Goal: Task Accomplishment & Management: Complete application form

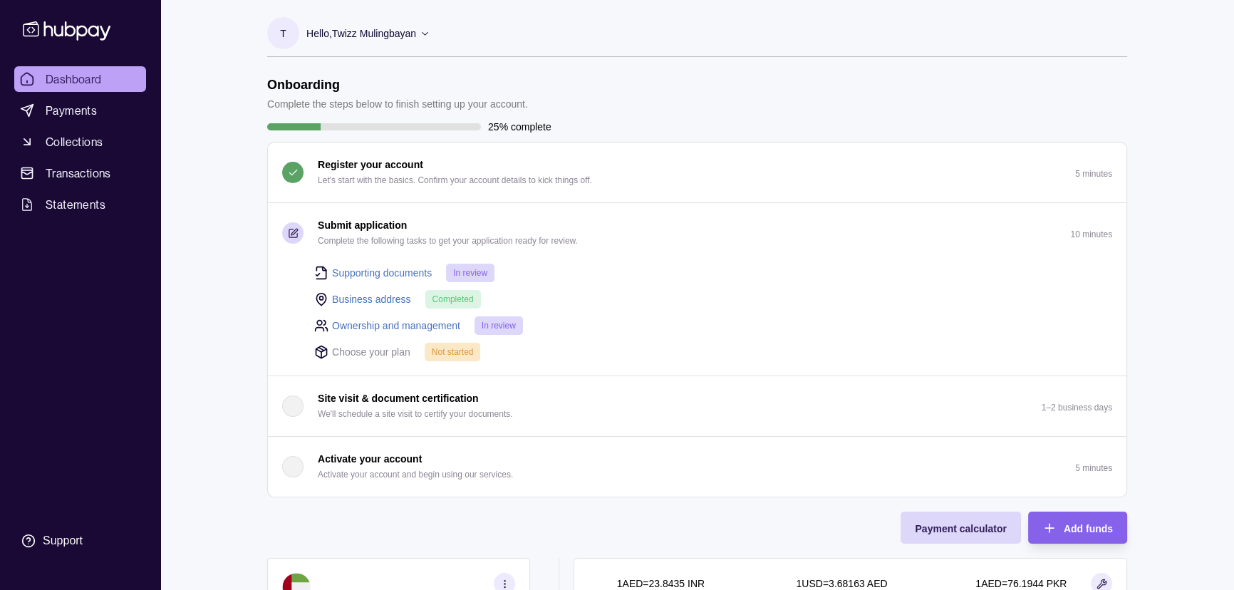
click at [351, 265] on link "Supporting documents" at bounding box center [382, 273] width 100 height 16
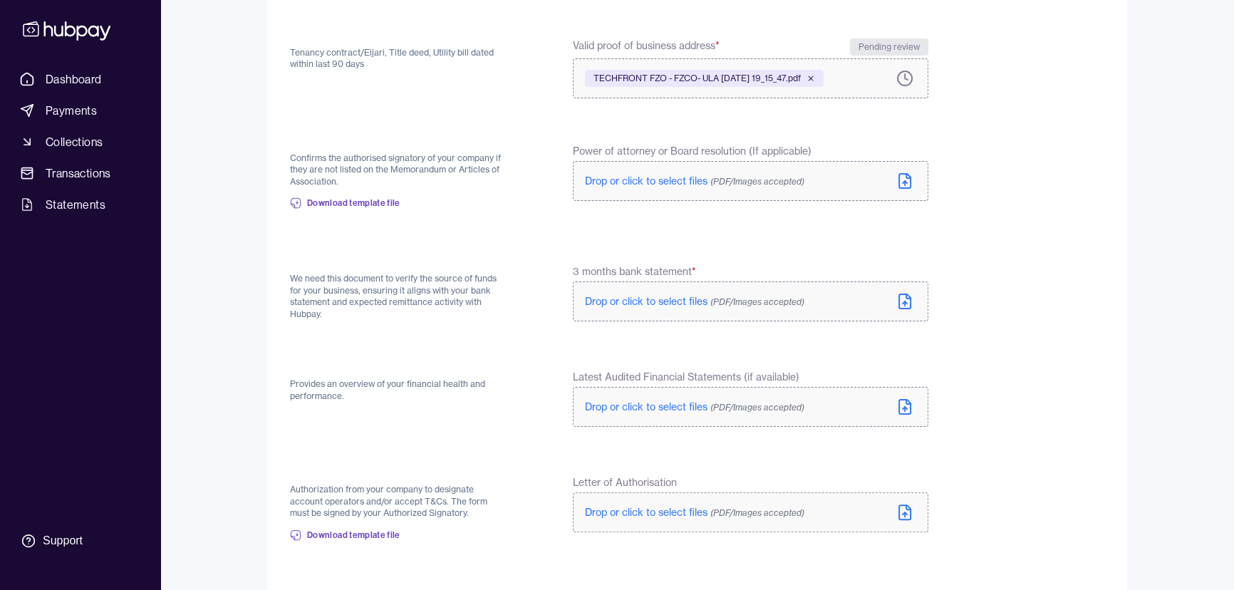
scroll to position [482, 0]
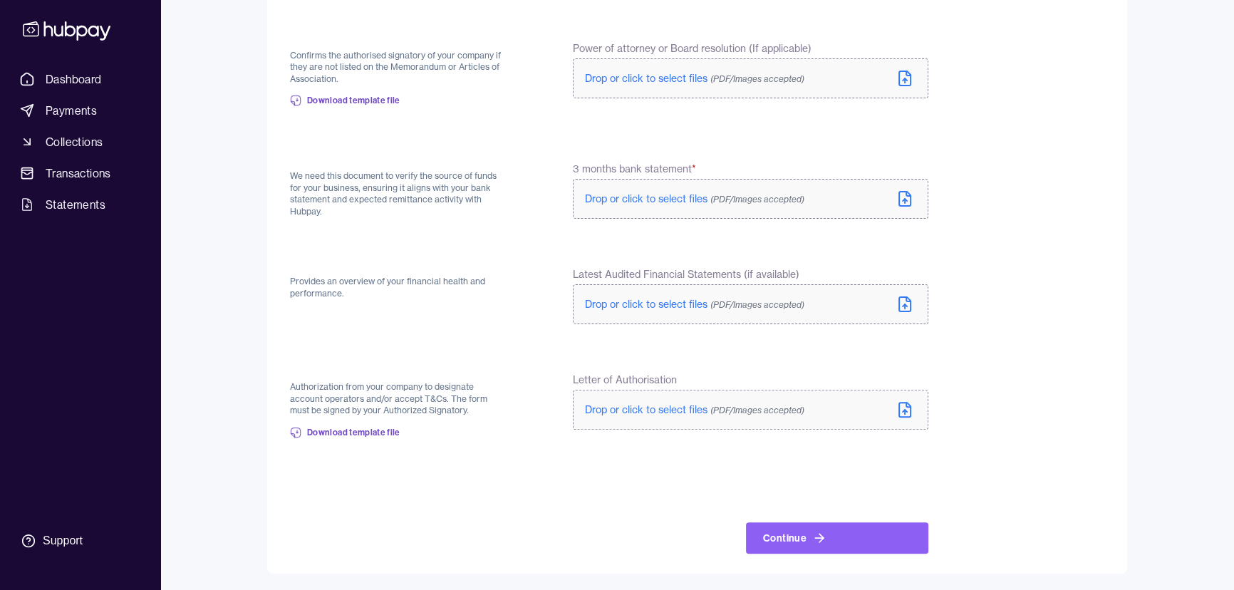
click at [612, 200] on span "Drop or click to select files (PDF/Images accepted)" at bounding box center [694, 198] width 219 height 13
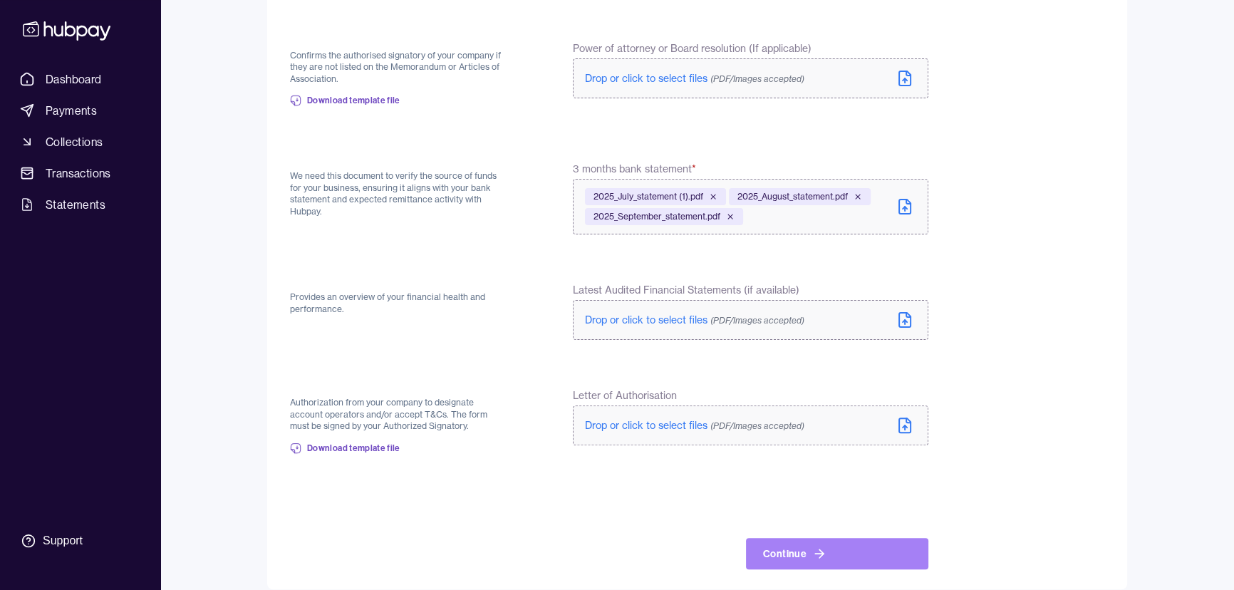
click at [792, 555] on button "Continue" at bounding box center [837, 553] width 182 height 31
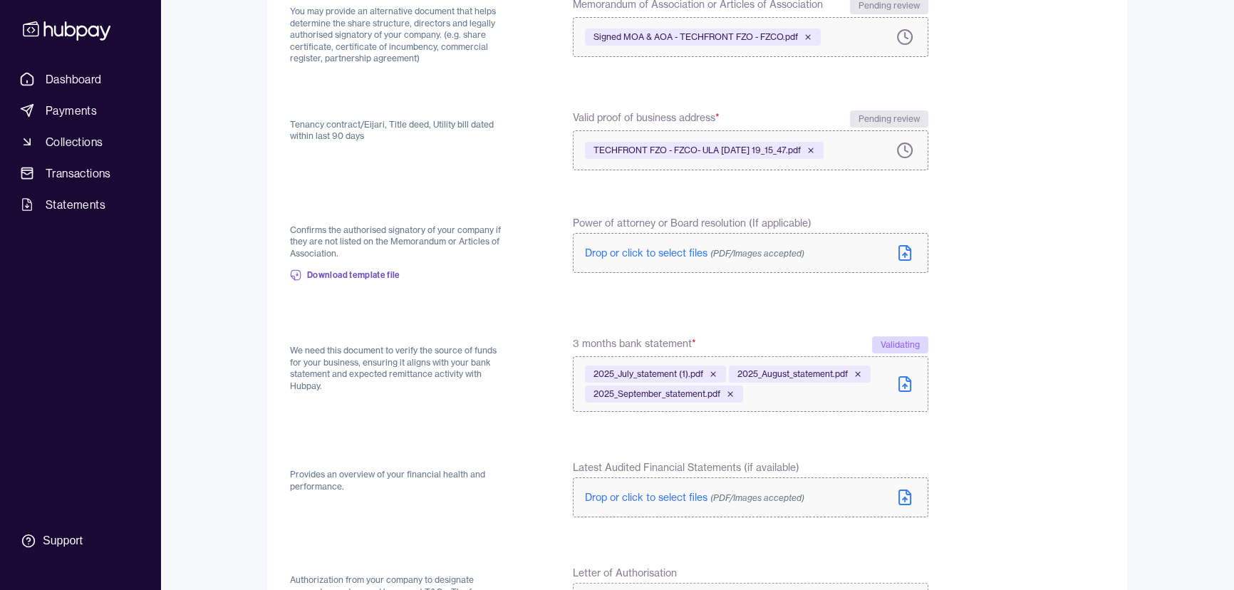
scroll to position [520, 0]
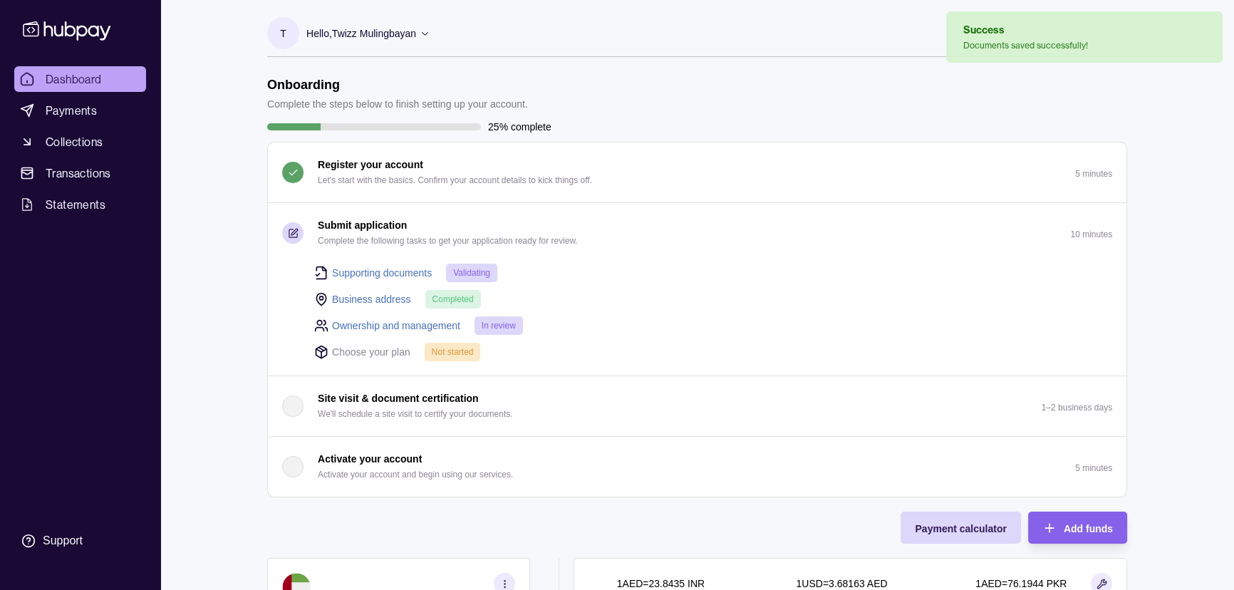
click at [364, 323] on link "Ownership and management" at bounding box center [396, 326] width 128 height 16
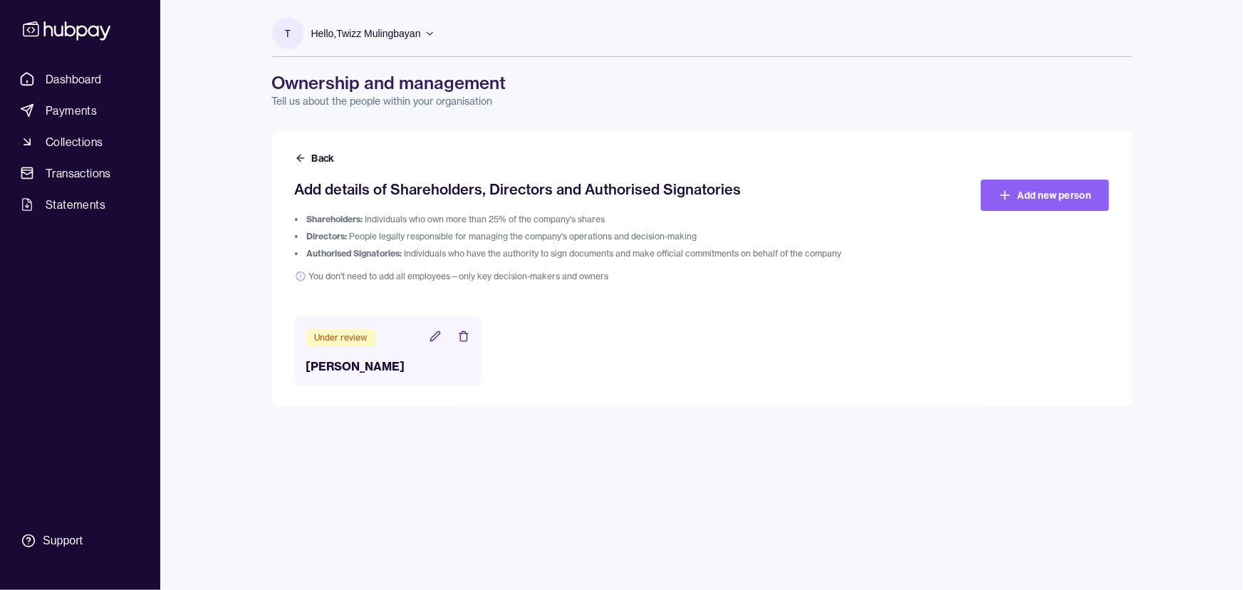
click at [438, 334] on icon at bounding box center [435, 336] width 11 height 11
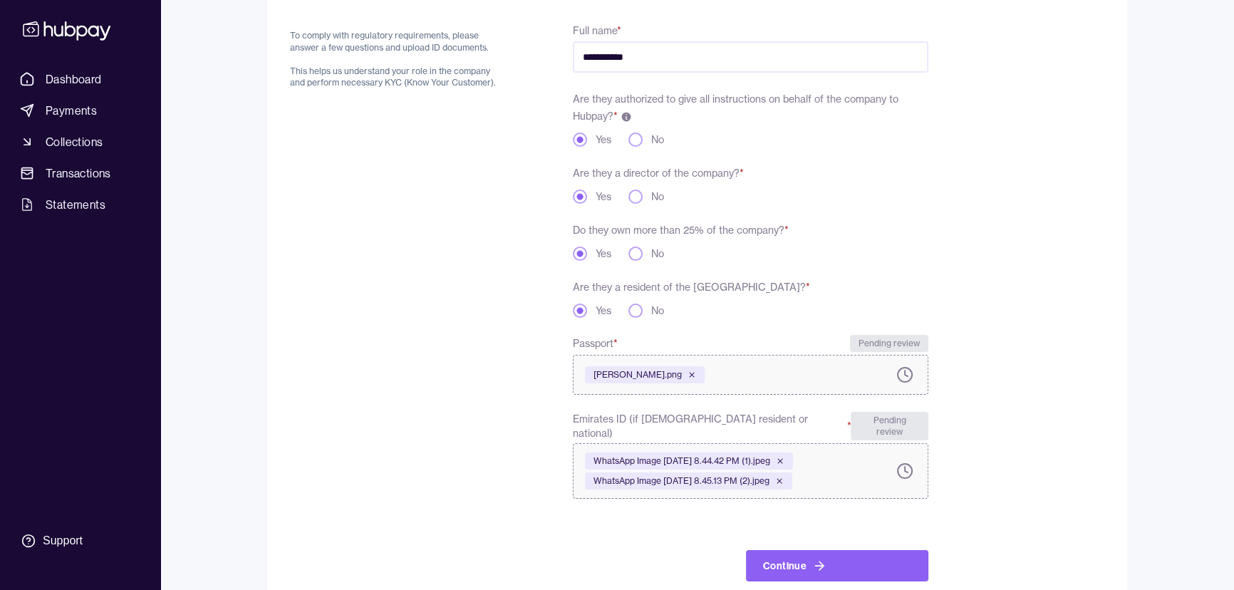
scroll to position [180, 0]
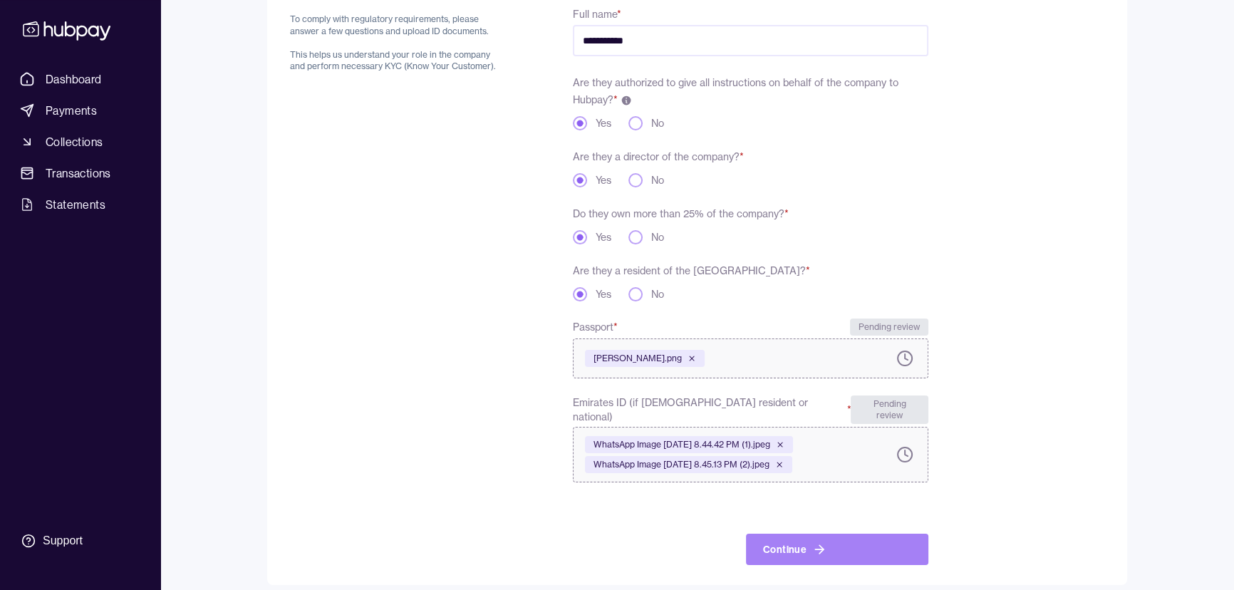
click at [849, 540] on button "Continue" at bounding box center [837, 549] width 182 height 31
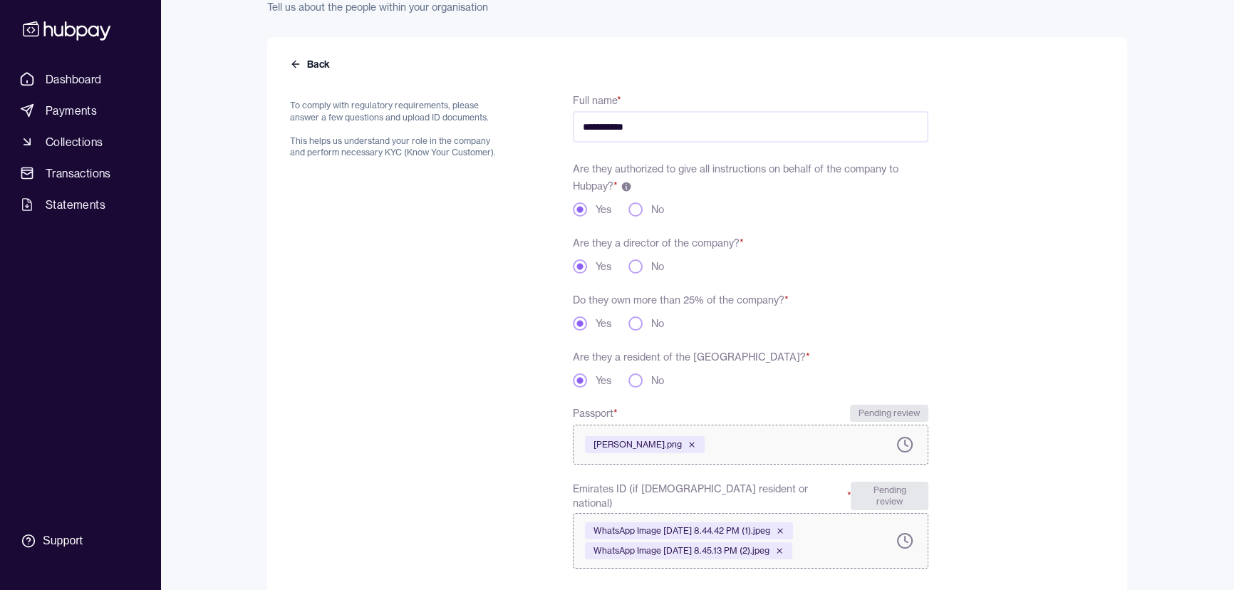
scroll to position [212, 0]
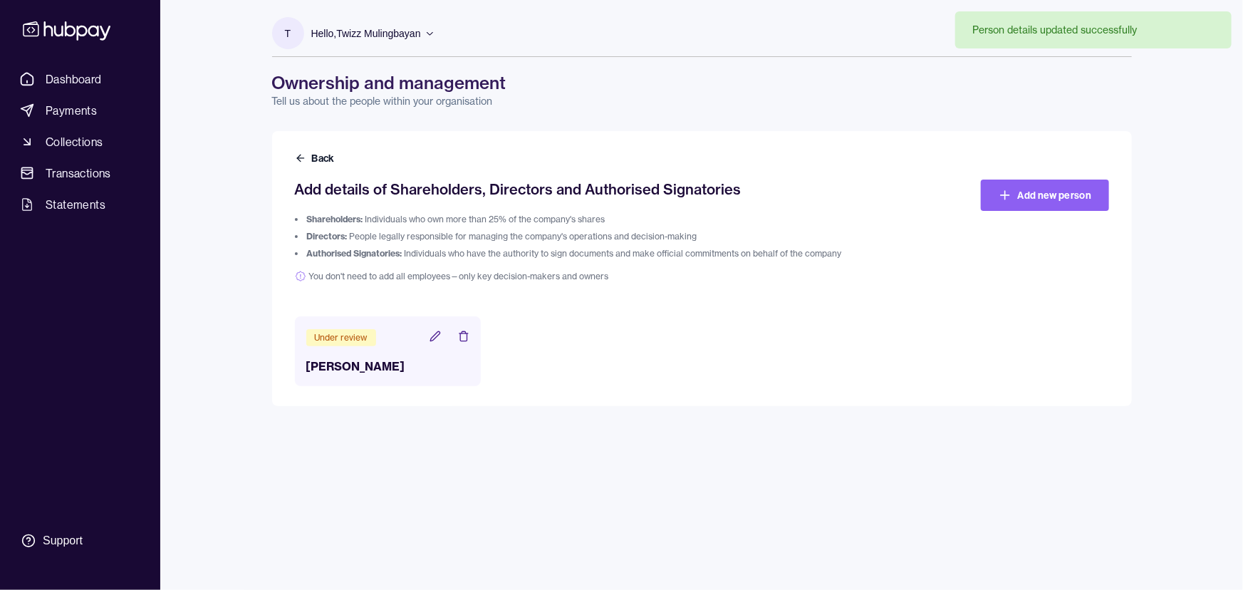
drag, startPoint x: 316, startPoint y: 159, endPoint x: 350, endPoint y: 185, distance: 43.2
click at [316, 159] on button "Back" at bounding box center [316, 158] width 43 height 14
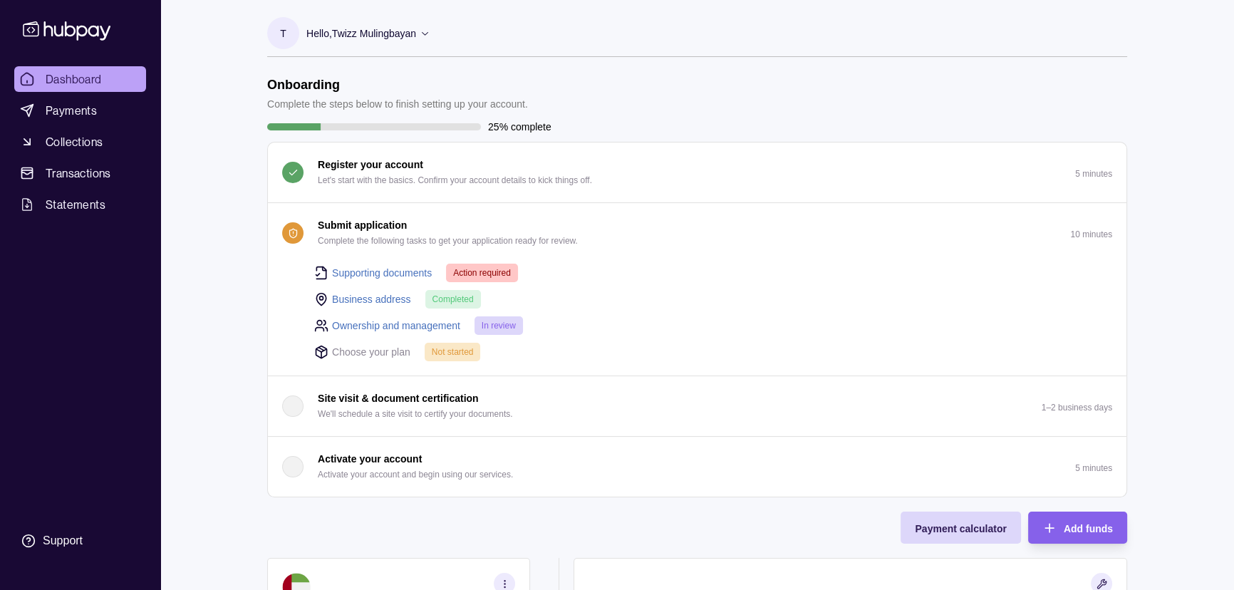
click at [366, 274] on link "Supporting documents" at bounding box center [382, 273] width 100 height 16
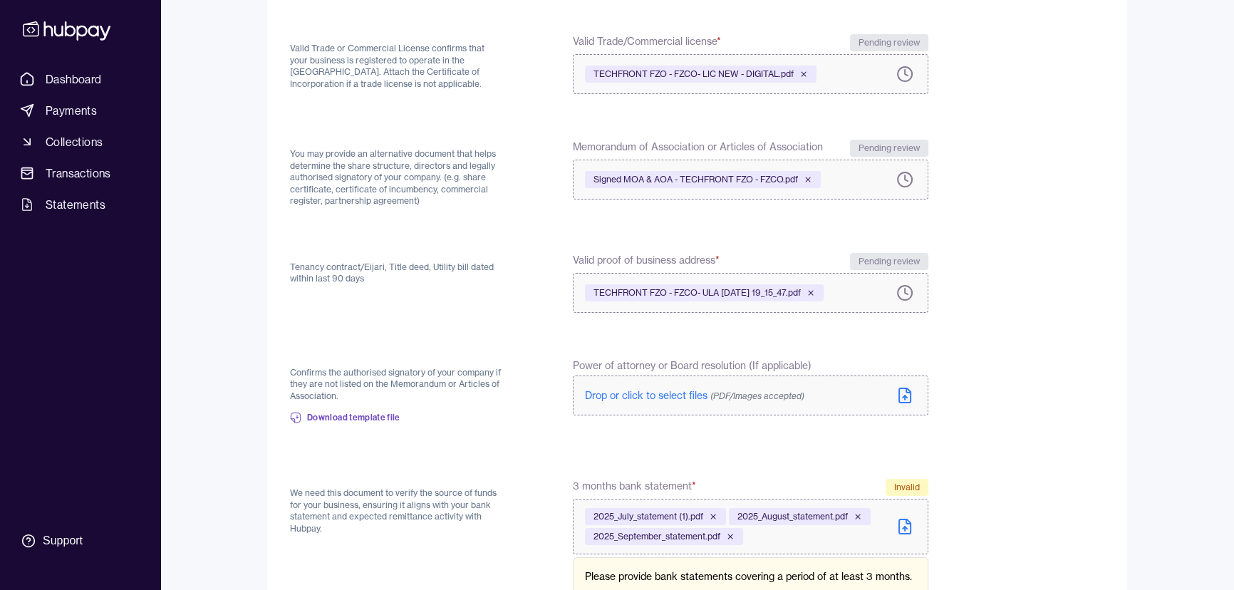
scroll to position [453, 0]
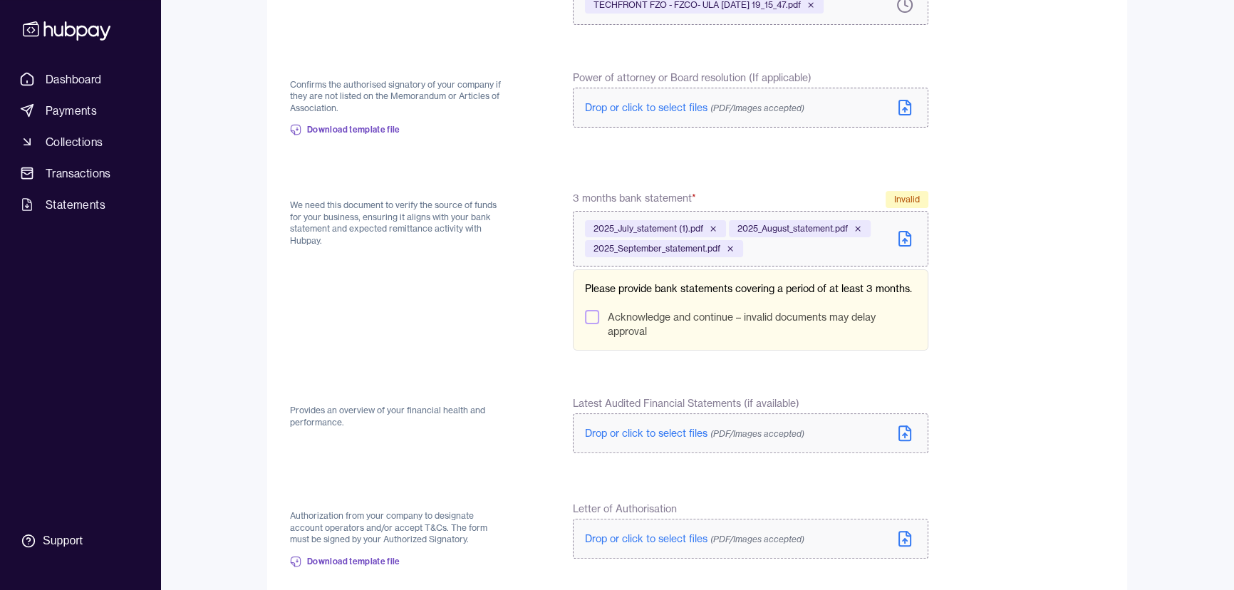
click at [589, 313] on button "Acknowledge and continue – invalid documents may delay approval" at bounding box center [592, 317] width 14 height 14
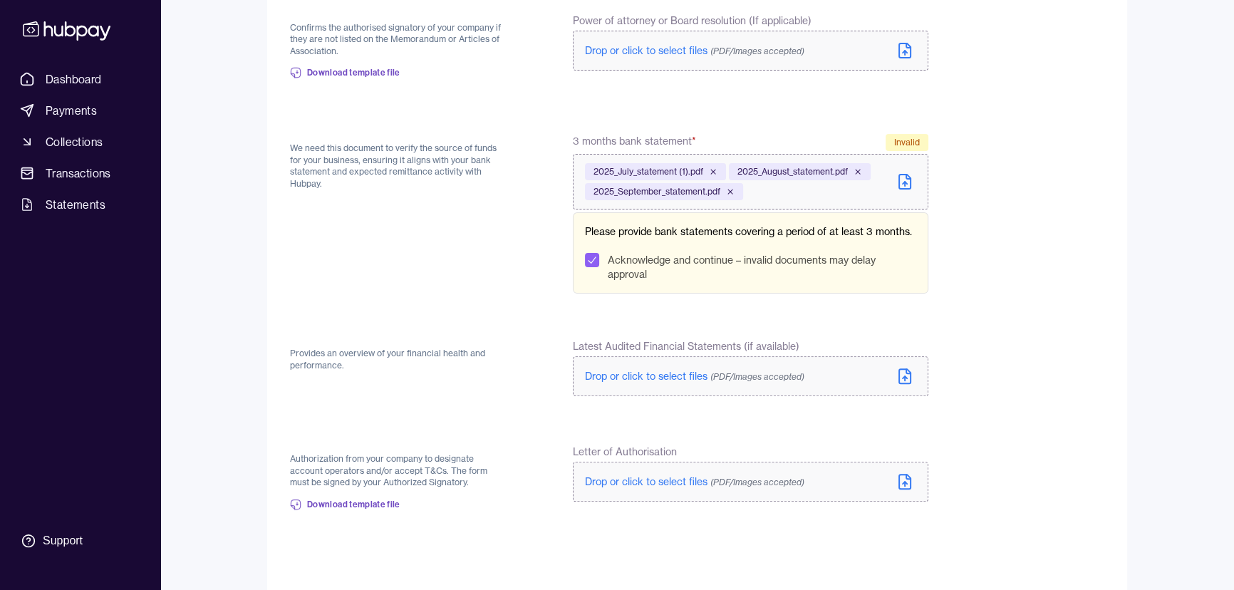
scroll to position [581, 0]
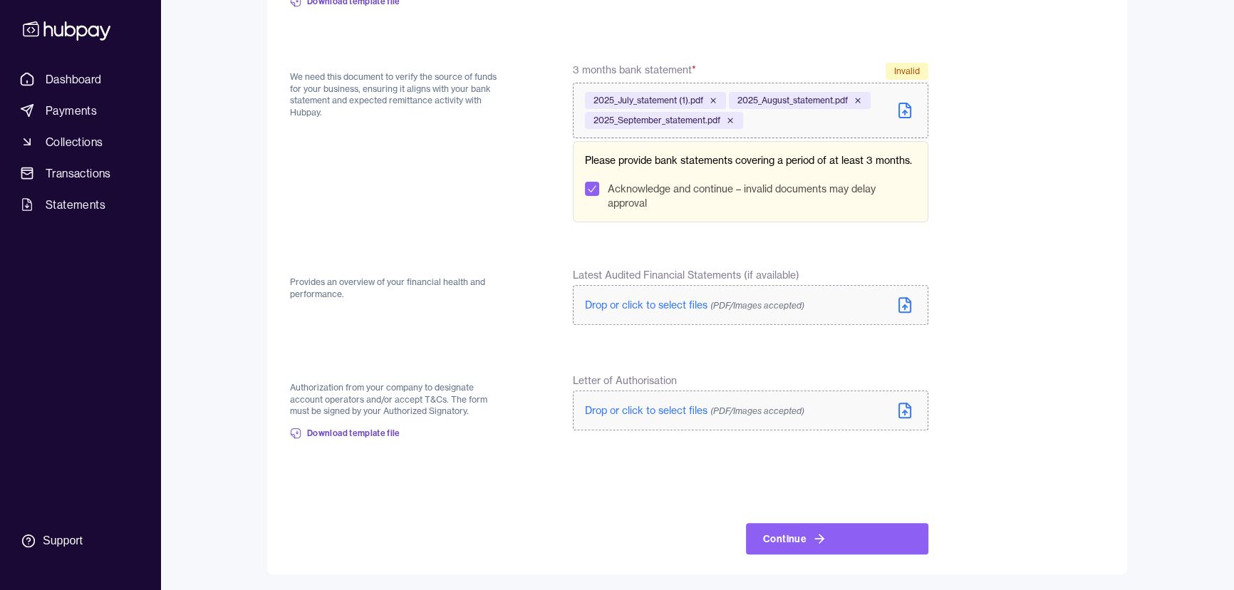
click at [599, 405] on span "Drop or click to select files (PDF/Images accepted)" at bounding box center [694, 410] width 219 height 13
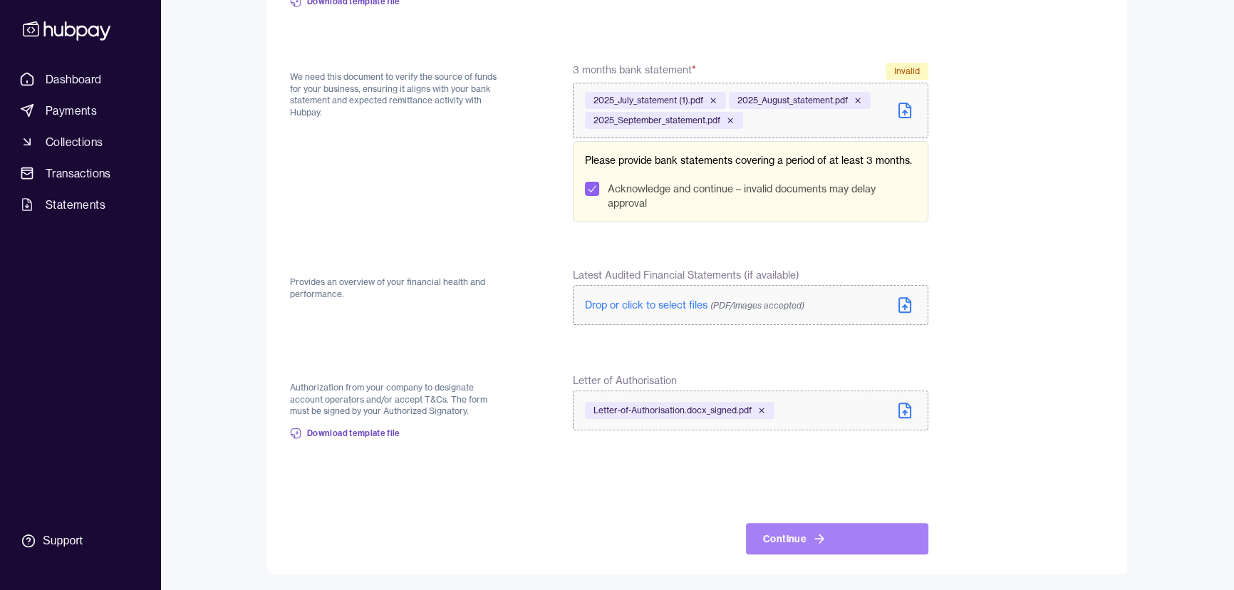
scroll to position [497, 0]
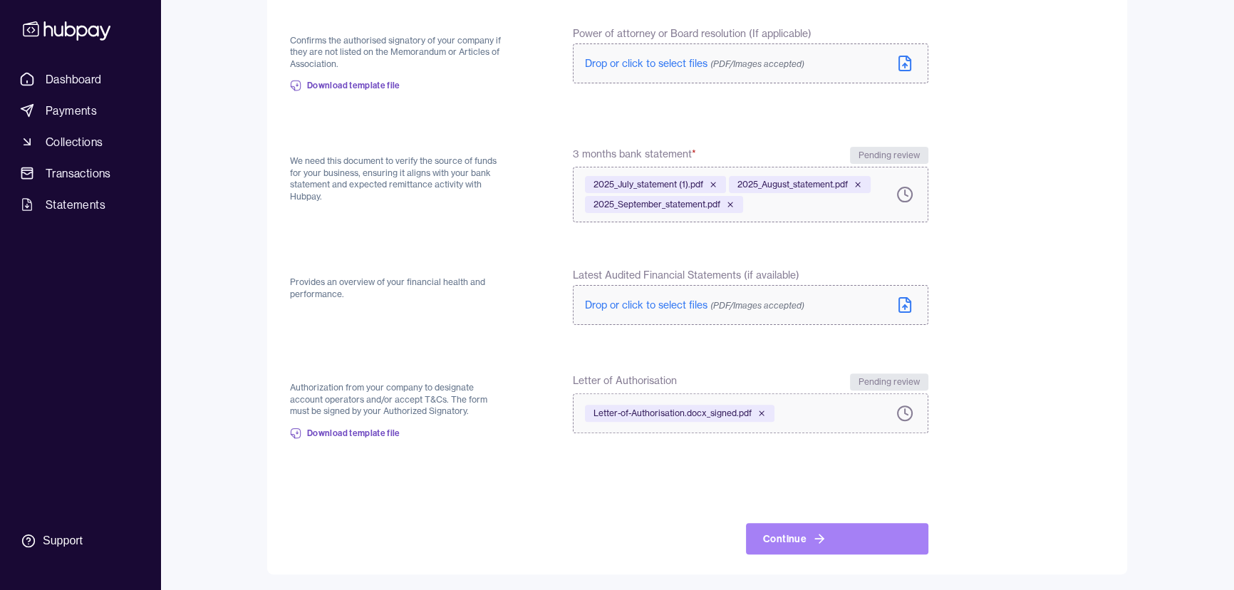
click at [847, 538] on button "Continue" at bounding box center [837, 538] width 182 height 31
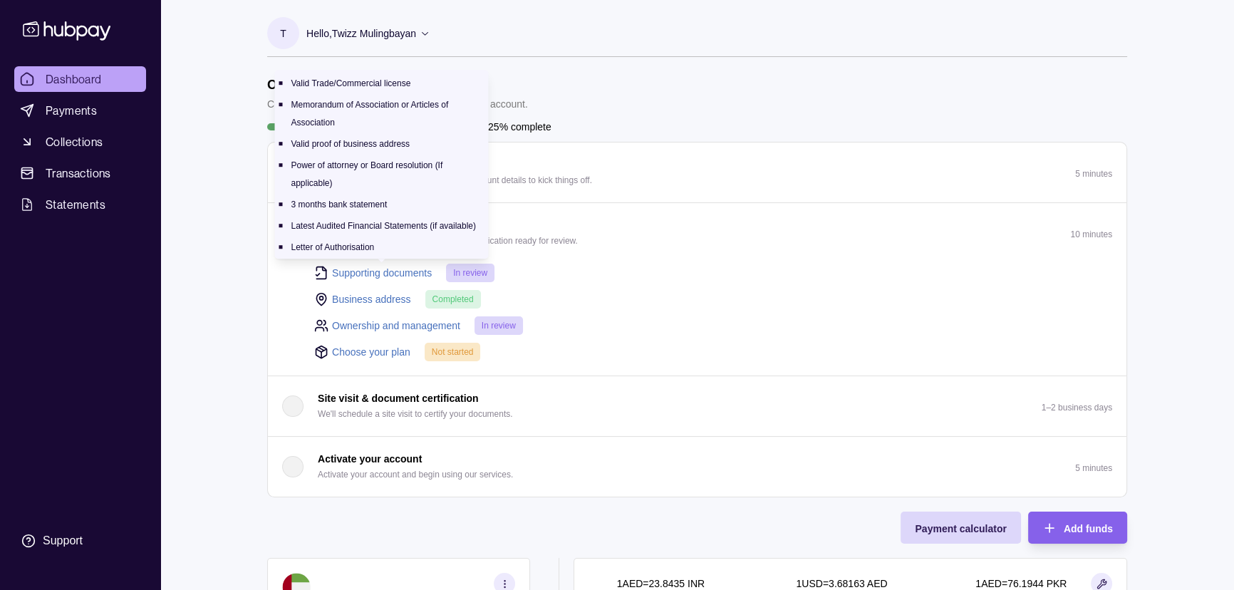
click at [373, 267] on link "Supporting documents" at bounding box center [382, 273] width 100 height 16
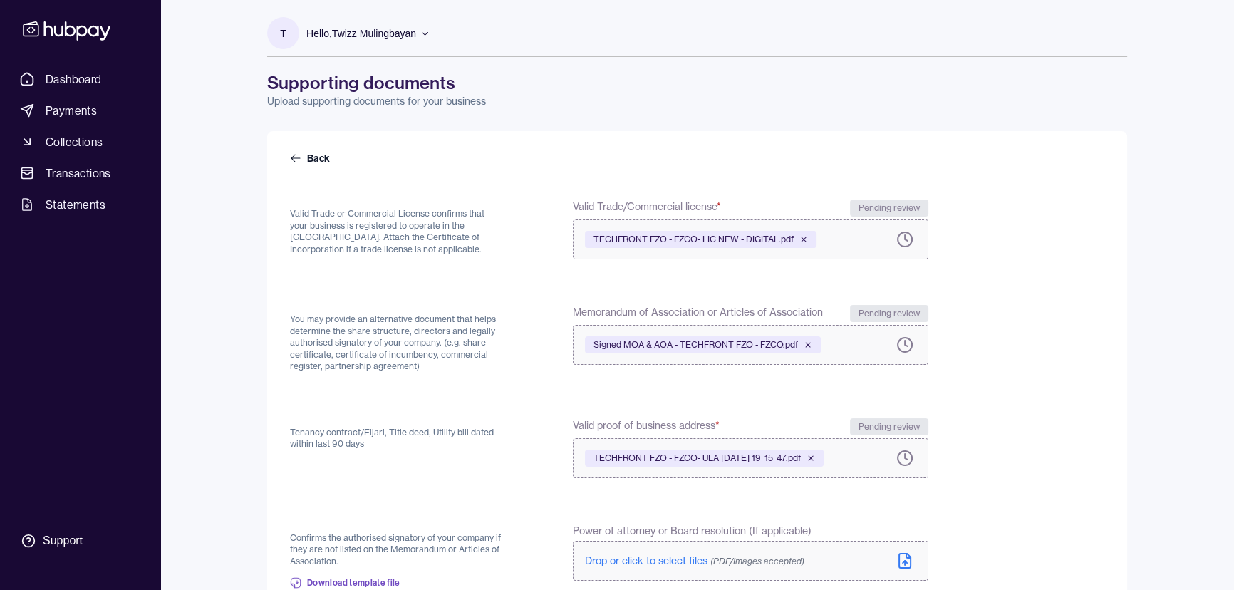
click at [71, 63] on div "Dashboard Payments Collections Transactions Statements Support" at bounding box center [80, 295] width 160 height 590
click at [74, 67] on link "Dashboard" at bounding box center [80, 79] width 132 height 26
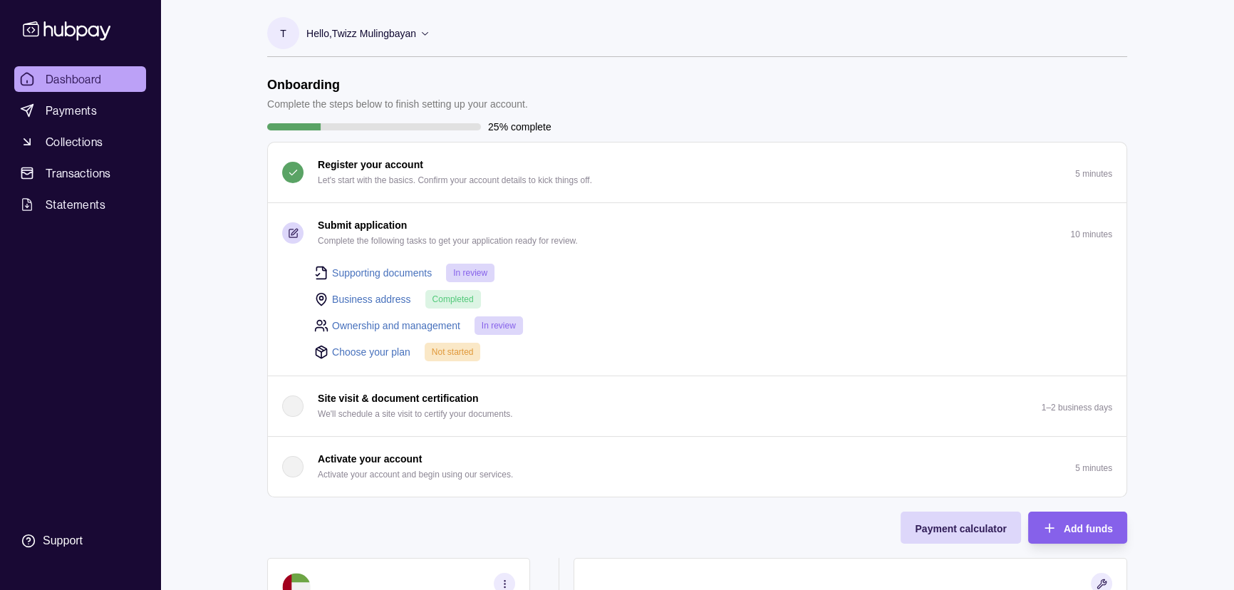
click at [372, 352] on link "Choose your plan" at bounding box center [371, 352] width 78 height 16
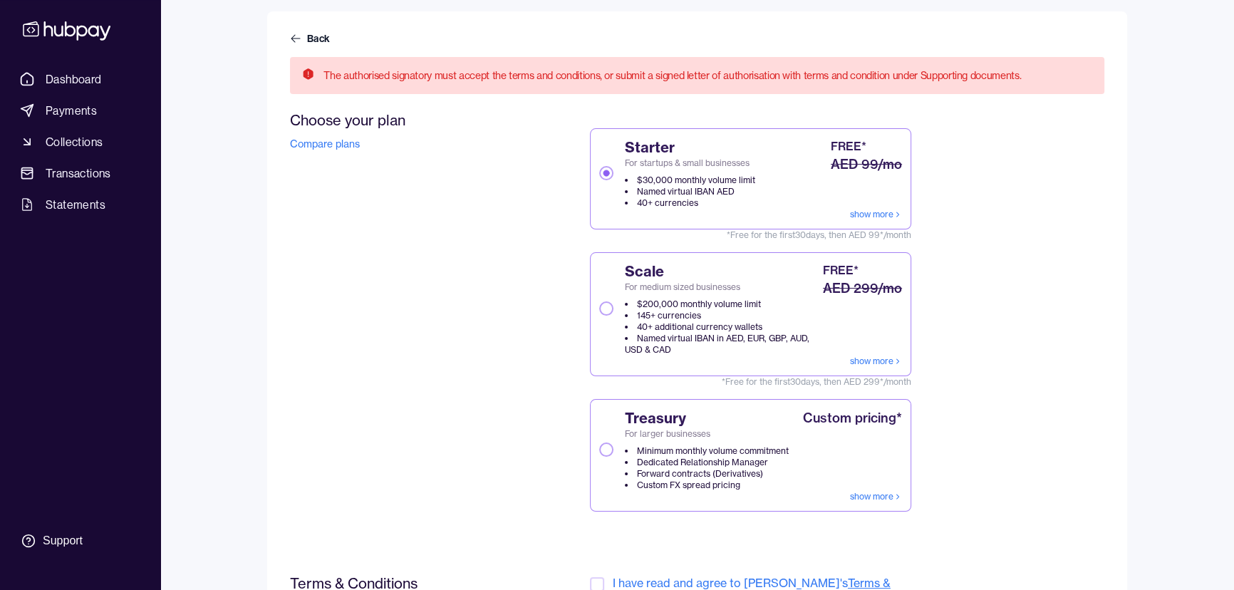
scroll to position [129, 0]
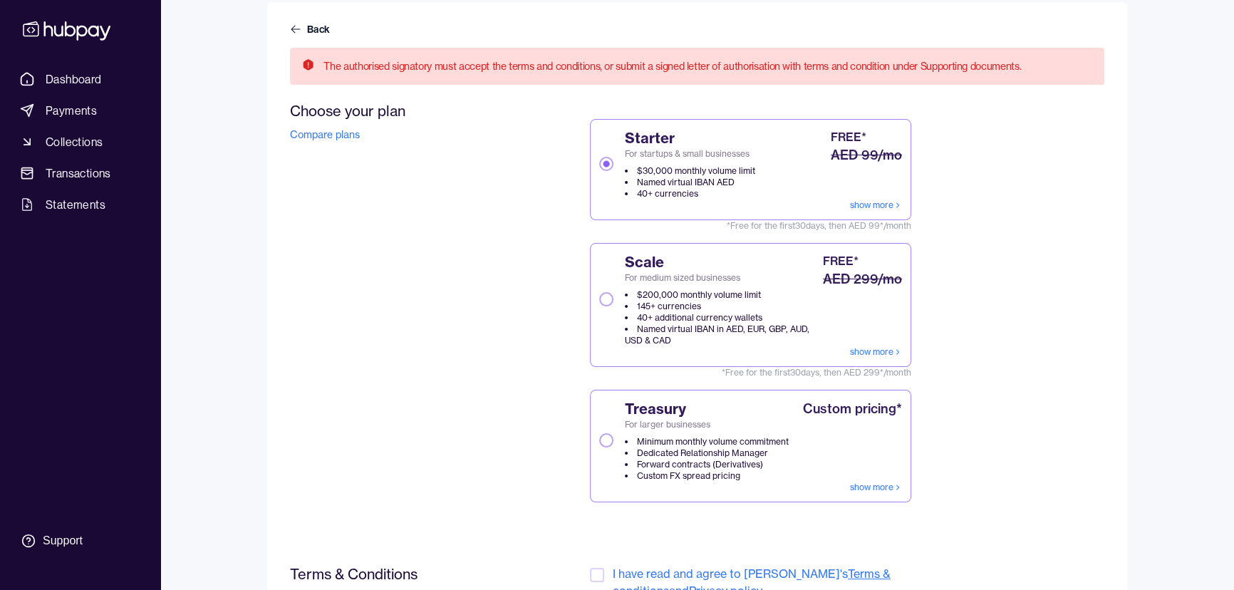
click at [609, 300] on button "Scale For medium sized businesses $200,000 monthly volume limit 145+ currencies…" at bounding box center [606, 299] width 14 height 14
click at [599, 157] on div "Starter For startups & small businesses $30,000 monthly volume limit Named virt…" at bounding box center [677, 163] width 156 height 71
click at [599, 157] on button "Starter For startups & small businesses $30,000 monthly volume limit Named virt…" at bounding box center [606, 164] width 14 height 14
click at [517, 248] on div "Choose your plan Compare plans Starter For startups & small businesses $30,000 …" at bounding box center [609, 316] width 638 height 429
click at [611, 295] on button "Scale For medium sized businesses $200,000 monthly volume limit 145+ currencies…" at bounding box center [606, 299] width 14 height 14
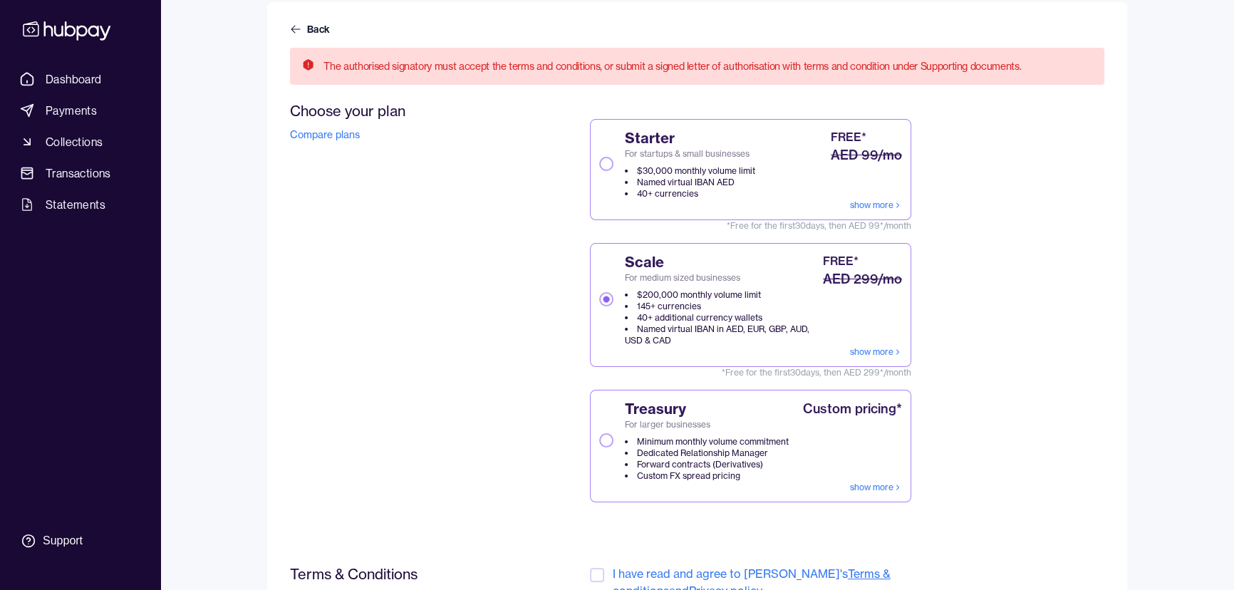
click at [478, 301] on div "Choose your plan Compare plans" at bounding box center [397, 316] width 214 height 429
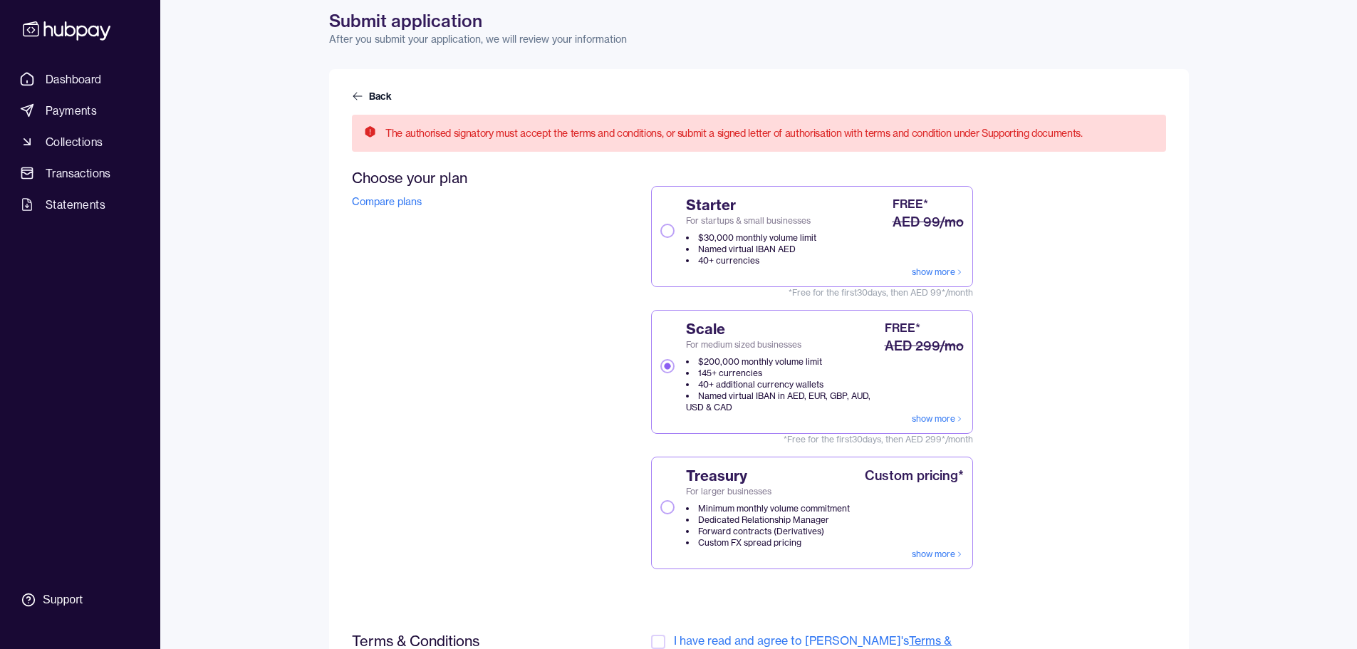
scroll to position [86, 0]
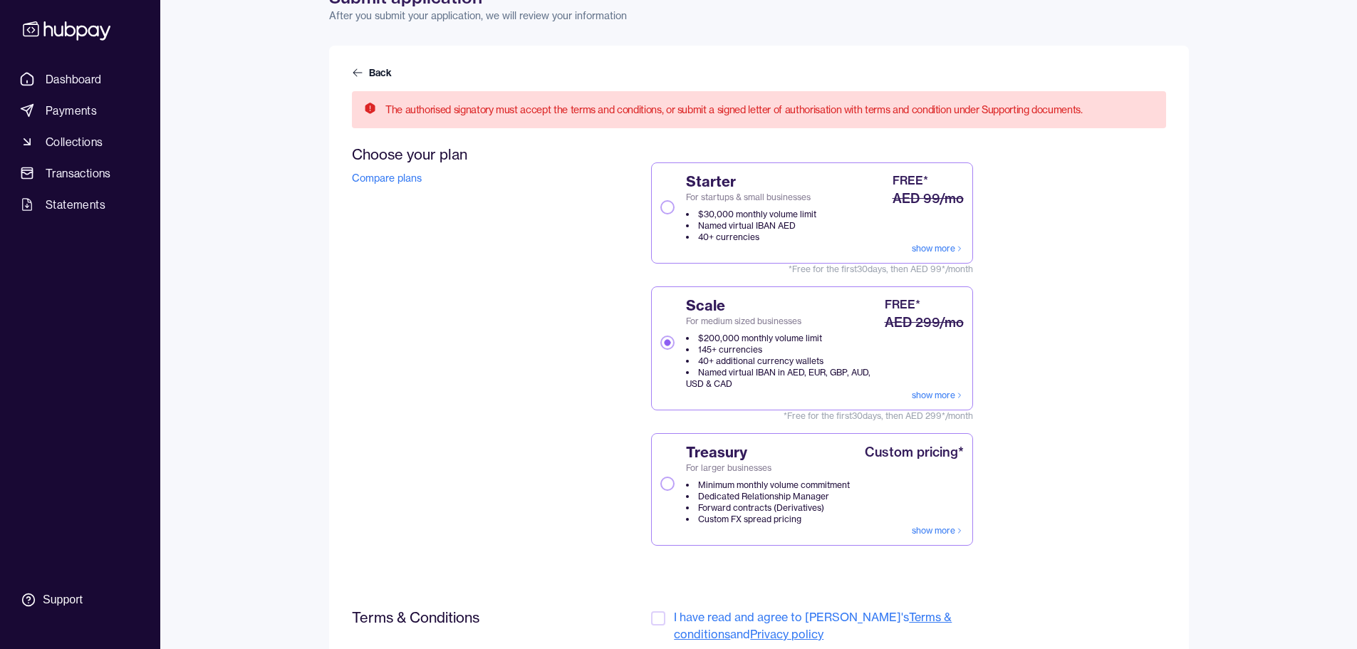
click at [1032, 263] on div "Choose your plan Compare plans Starter For startups & small businesses $30,000 …" at bounding box center [759, 359] width 814 height 429
click at [675, 211] on div "Starter For startups & small businesses $30,000 monthly volume limit Named virt…" at bounding box center [739, 207] width 156 height 71
click at [675, 211] on button "Starter For startups & small businesses $30,000 monthly volume limit Named virt…" at bounding box center [668, 207] width 14 height 14
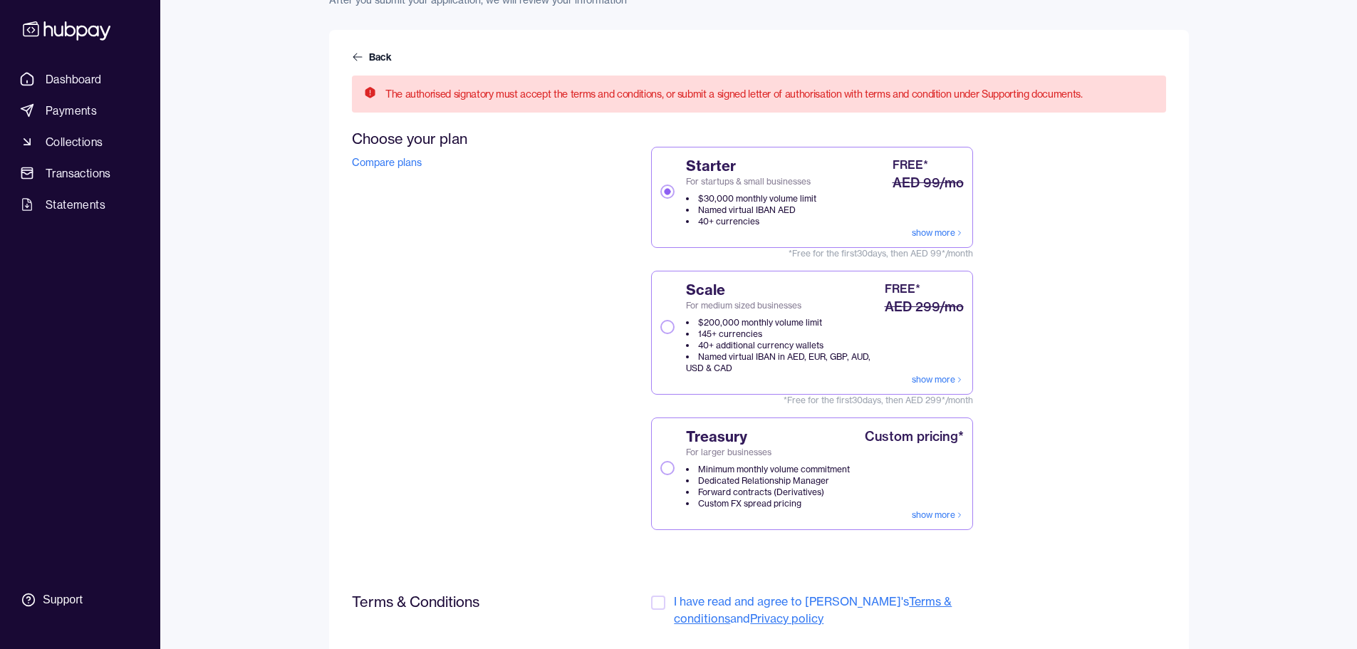
scroll to position [0, 0]
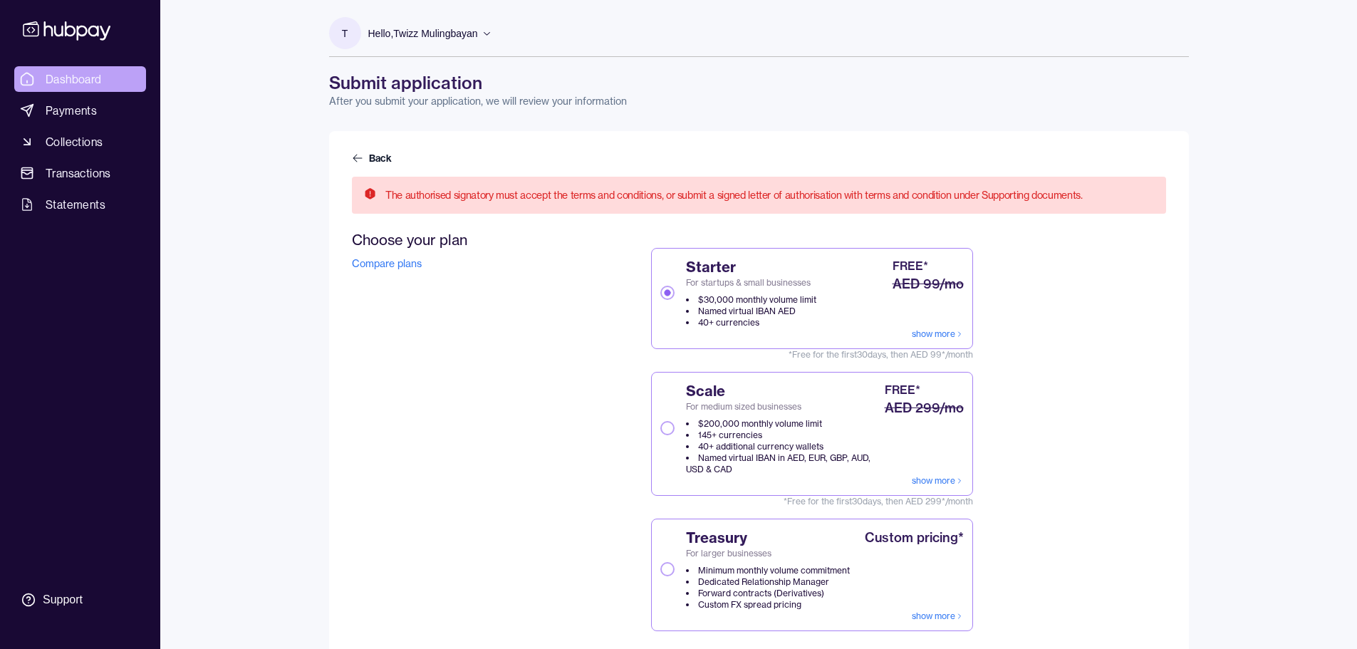
click at [78, 80] on span "Dashboard" at bounding box center [74, 79] width 56 height 17
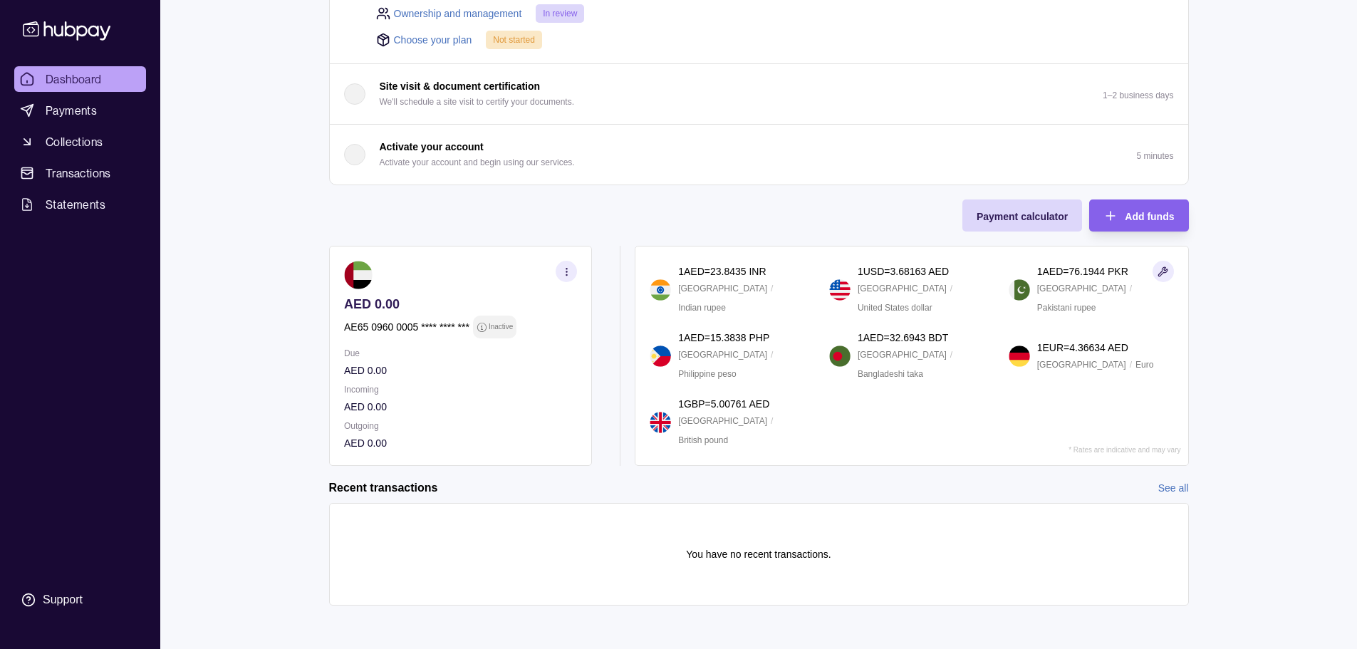
scroll to position [314, 0]
